Goal: Download file/media

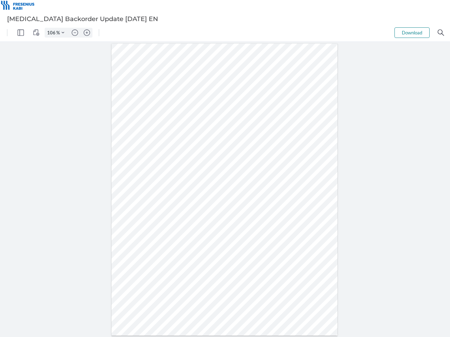
click at [21, 33] on img "Panel" at bounding box center [21, 33] width 6 height 6
click at [36, 33] on img "View Controls" at bounding box center [36, 33] width 6 height 6
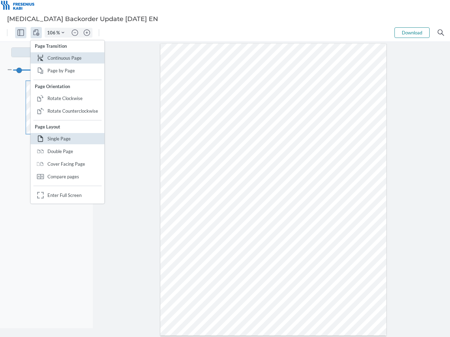
click at [52, 33] on input "106" at bounding box center [50, 33] width 11 height 6
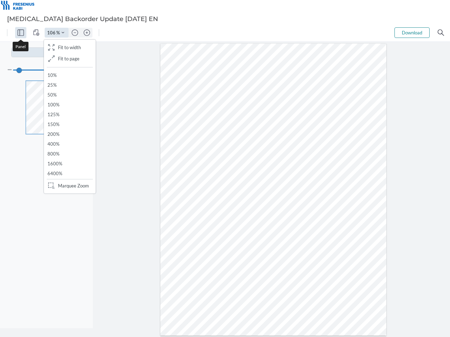
click at [63, 33] on img "Zoom Controls" at bounding box center [62, 32] width 3 height 3
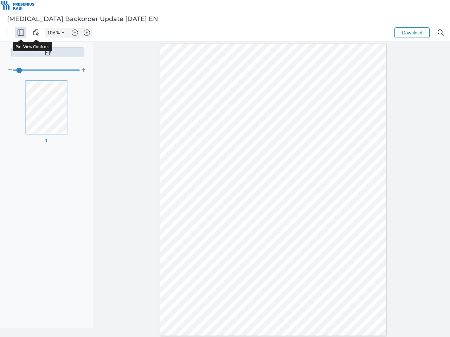
click at [75, 33] on img "Zoom out" at bounding box center [75, 33] width 6 height 6
click at [87, 33] on img "Zoom in" at bounding box center [87, 33] width 6 height 6
type input "106"
click at [412, 33] on button "Download" at bounding box center [411, 32] width 35 height 11
click at [440, 33] on img "Search" at bounding box center [440, 33] width 6 height 6
